Goal: Task Accomplishment & Management: Manage account settings

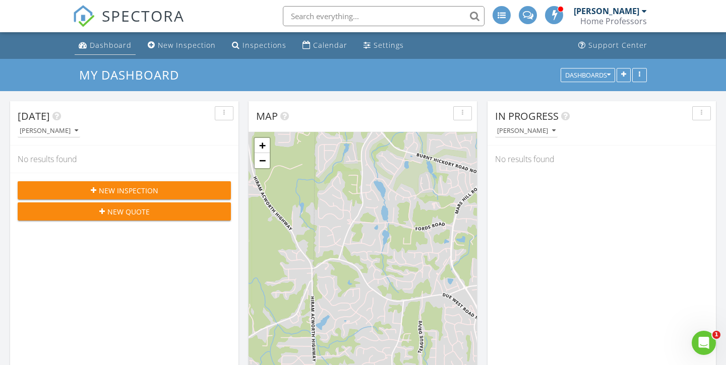
click at [93, 46] on div "Dashboard" at bounding box center [111, 45] width 42 height 10
click at [308, 52] on link "Calendar" at bounding box center [324, 45] width 53 height 19
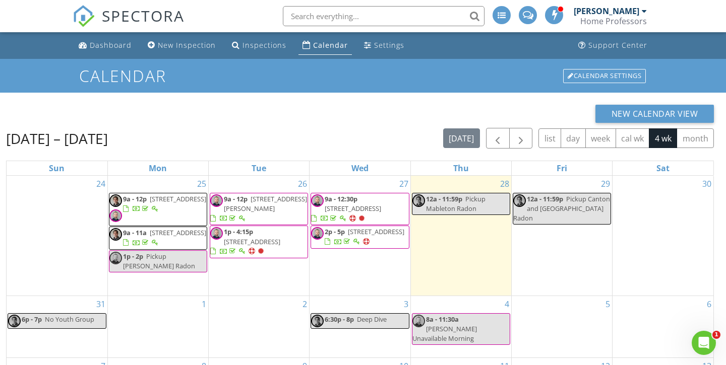
click at [259, 238] on span "6554 Arbor Gate Dr SW, Mableton 30126" at bounding box center [252, 241] width 56 height 9
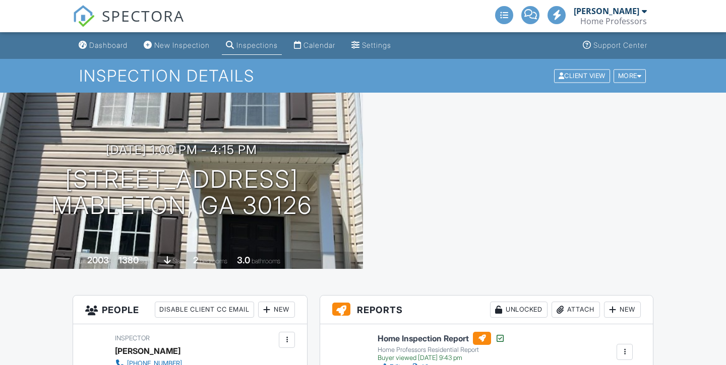
scroll to position [164, 0]
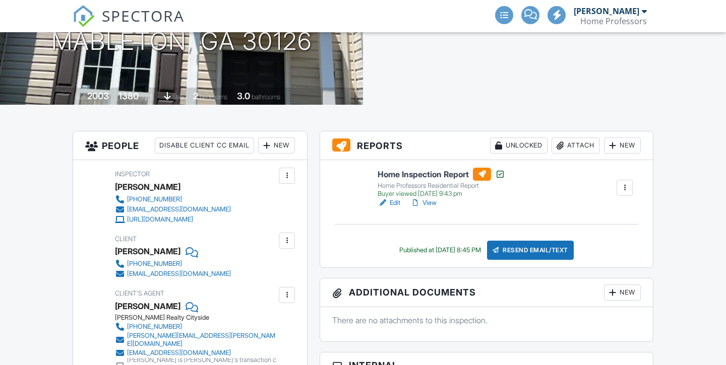
click at [580, 69] on div at bounding box center [544, 16] width 363 height 176
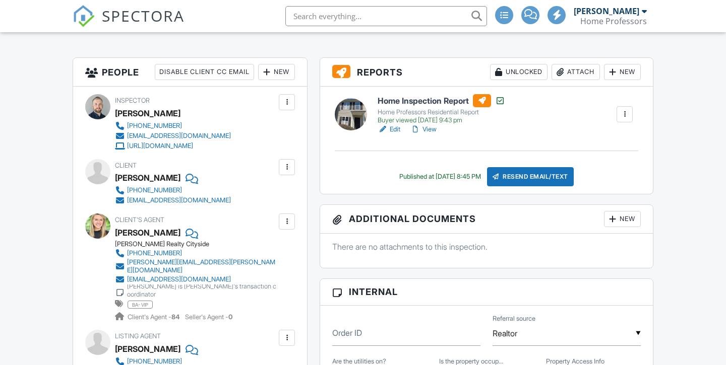
scroll to position [0, 0]
click at [571, 71] on div "Attach" at bounding box center [575, 72] width 48 height 16
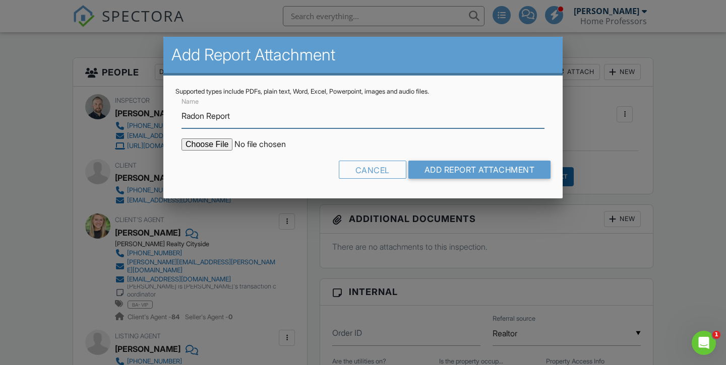
type input "Radon Report"
click at [227, 144] on input "file" at bounding box center [266, 145] width 171 height 12
type input "C:\fakepath\Radon Report.pdf"
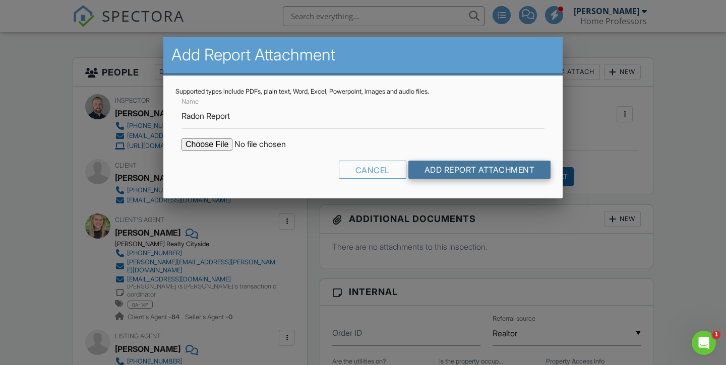
click at [473, 173] on input "Add Report Attachment" at bounding box center [479, 170] width 143 height 18
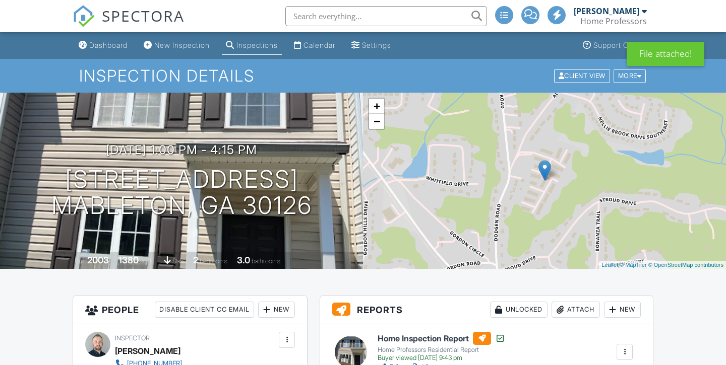
scroll to position [120, 0]
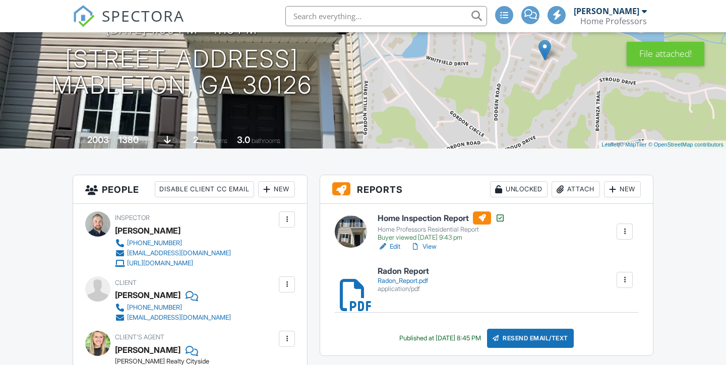
click at [407, 284] on div "Radon_Report.pdf" at bounding box center [402, 281] width 51 height 8
